Goal: Use online tool/utility: Utilize a website feature to perform a specific function

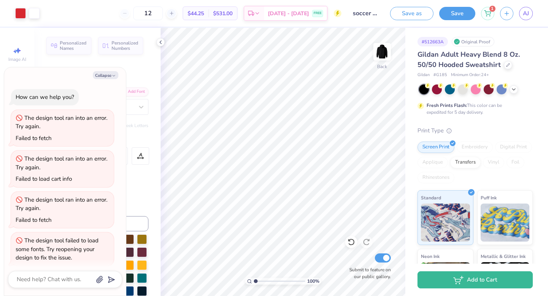
scroll to position [86, 0]
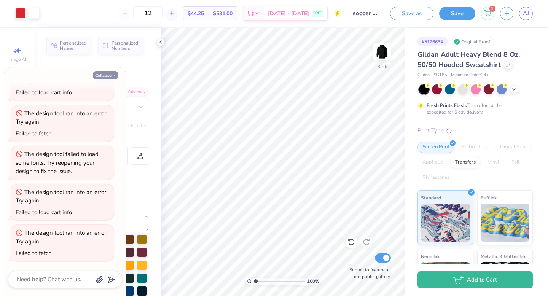
click at [108, 77] on button "Collapse" at bounding box center [105, 75] width 25 height 8
type textarea "x"
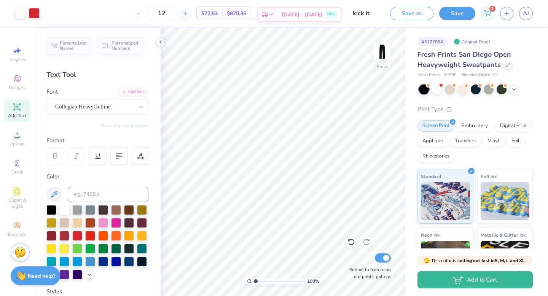
scroll to position [54, 0]
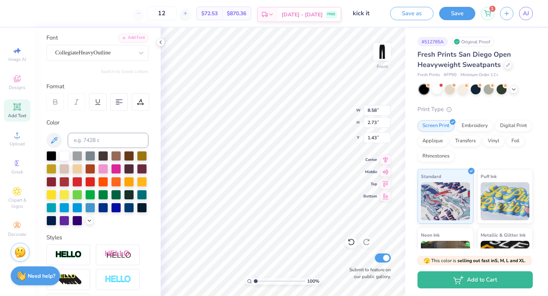
type input "3.36"
click at [455, 11] on button "Save" at bounding box center [457, 12] width 36 height 13
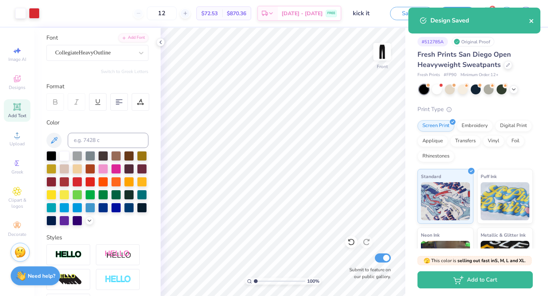
click at [532, 21] on icon "close" at bounding box center [531, 21] width 4 height 4
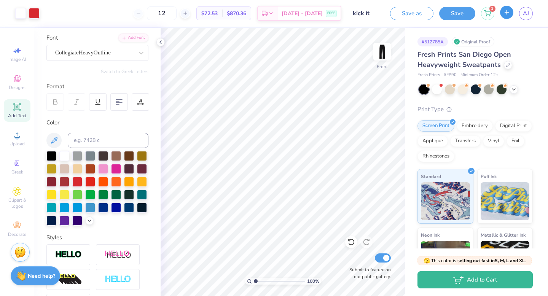
click at [504, 16] on button "button" at bounding box center [506, 12] width 13 height 13
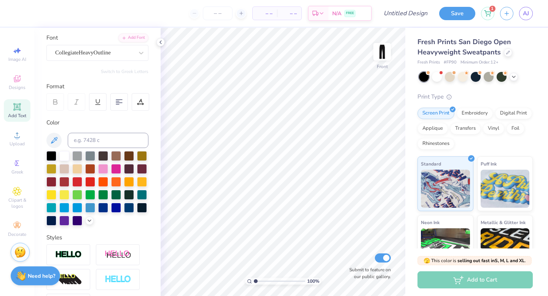
click at [18, 116] on span "Add Text" at bounding box center [17, 116] width 18 height 6
type textarea "T"
type textarea "[PERSON_NAME]"
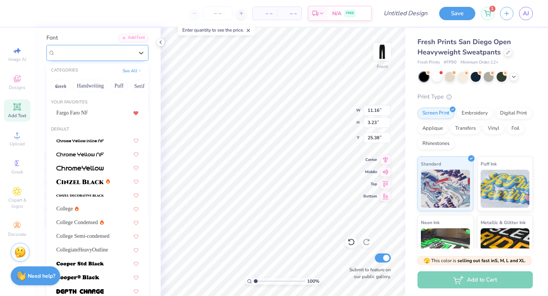
click at [116, 51] on div "Super Dream" at bounding box center [94, 53] width 80 height 12
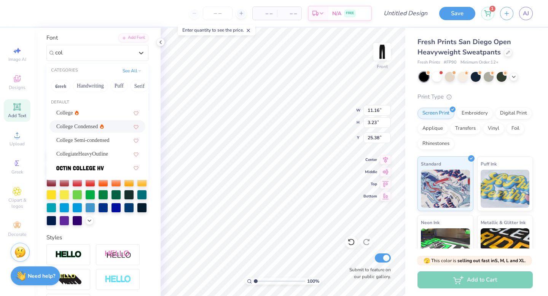
type input "col"
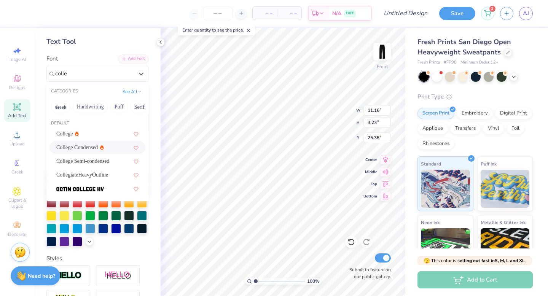
scroll to position [33, 0]
click at [91, 163] on span "College Semi-condensed" at bounding box center [82, 161] width 53 height 8
type input "colle"
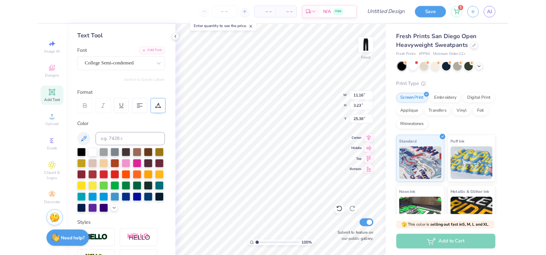
scroll to position [0, 0]
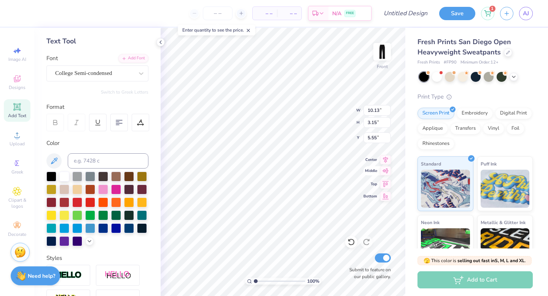
click at [383, 170] on icon at bounding box center [385, 170] width 11 height 9
click at [383, 161] on icon at bounding box center [385, 158] width 11 height 9
click at [385, 154] on icon at bounding box center [385, 158] width 11 height 9
click at [385, 162] on icon at bounding box center [385, 158] width 11 height 9
click at [387, 172] on icon at bounding box center [385, 170] width 11 height 9
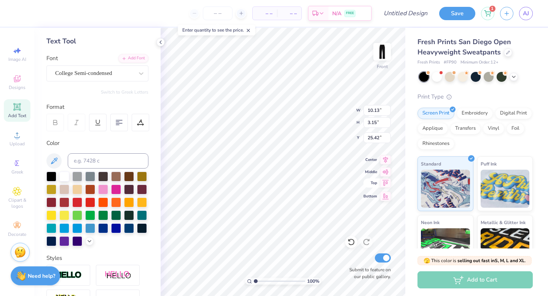
click at [386, 183] on icon at bounding box center [385, 183] width 6 height 6
click at [386, 195] on icon at bounding box center [385, 195] width 11 height 9
type input "50.35"
click at [386, 193] on icon at bounding box center [385, 195] width 11 height 9
click at [385, 177] on div "100 % Front W 10.13 10.13 " H 3.15 3.15 " Y 50.35 50.35 " Center Middle Top Bot…" at bounding box center [283, 162] width 245 height 268
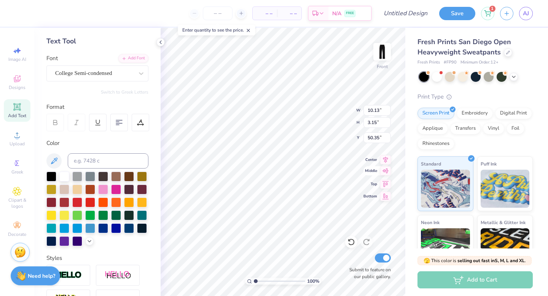
click at [385, 170] on icon at bounding box center [385, 170] width 11 height 9
click at [385, 187] on icon at bounding box center [385, 182] width 11 height 9
type input "0.50"
